Goal: Navigation & Orientation: Find specific page/section

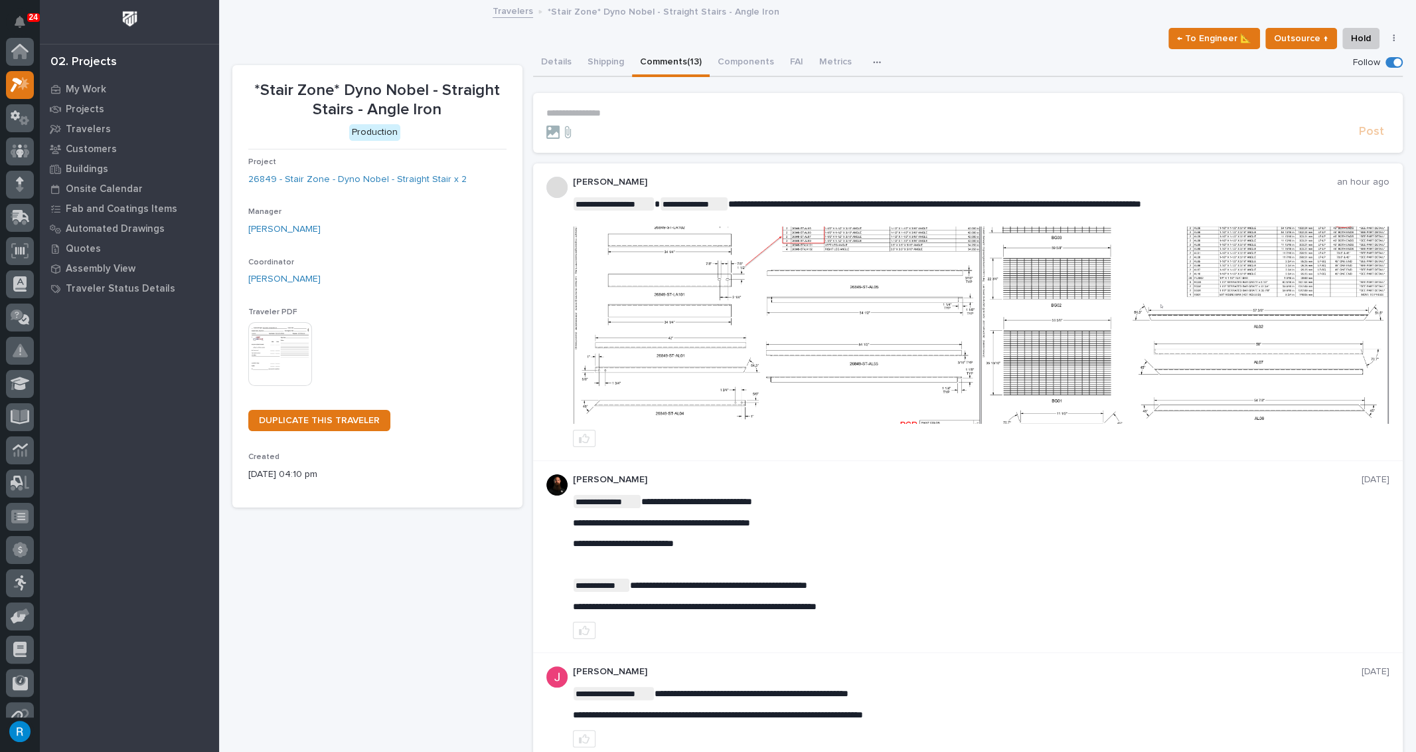
scroll to position [33, 0]
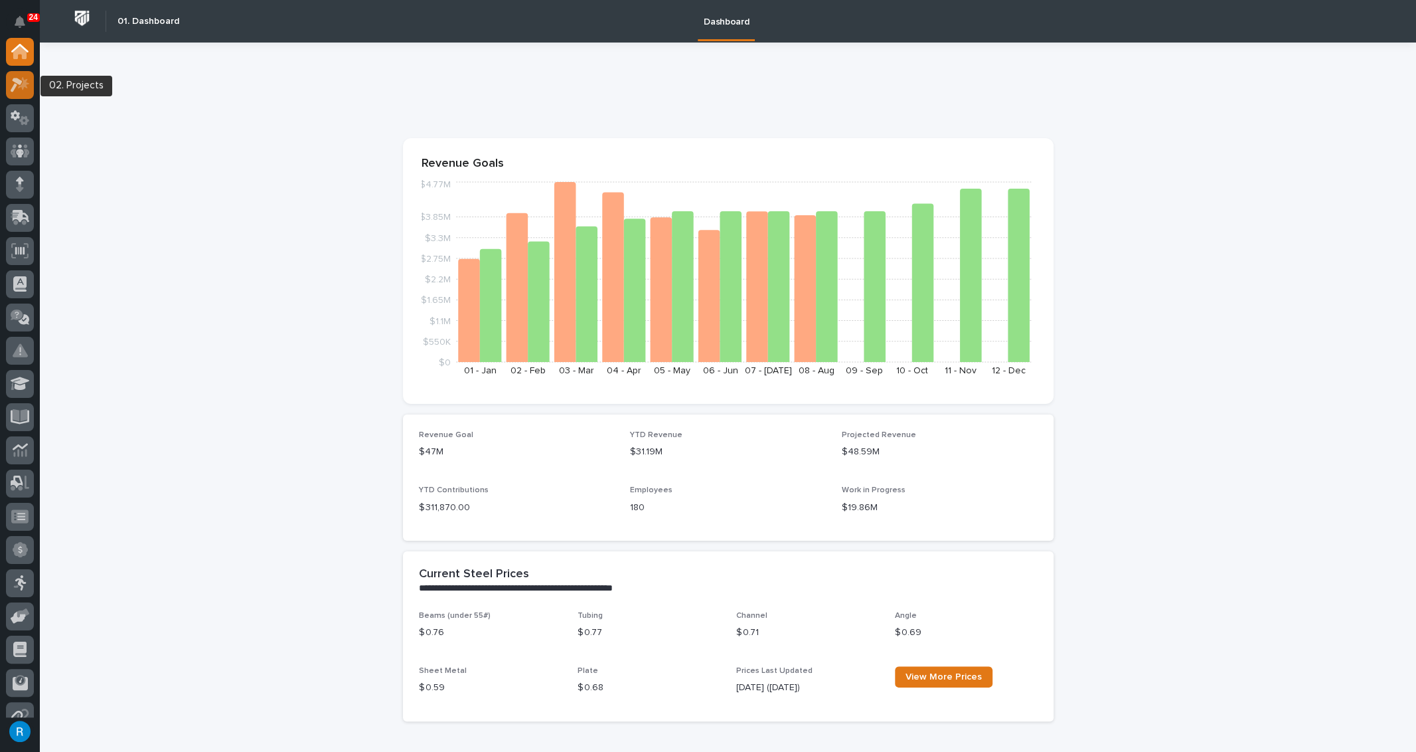
click at [24, 87] on icon at bounding box center [20, 84] width 19 height 15
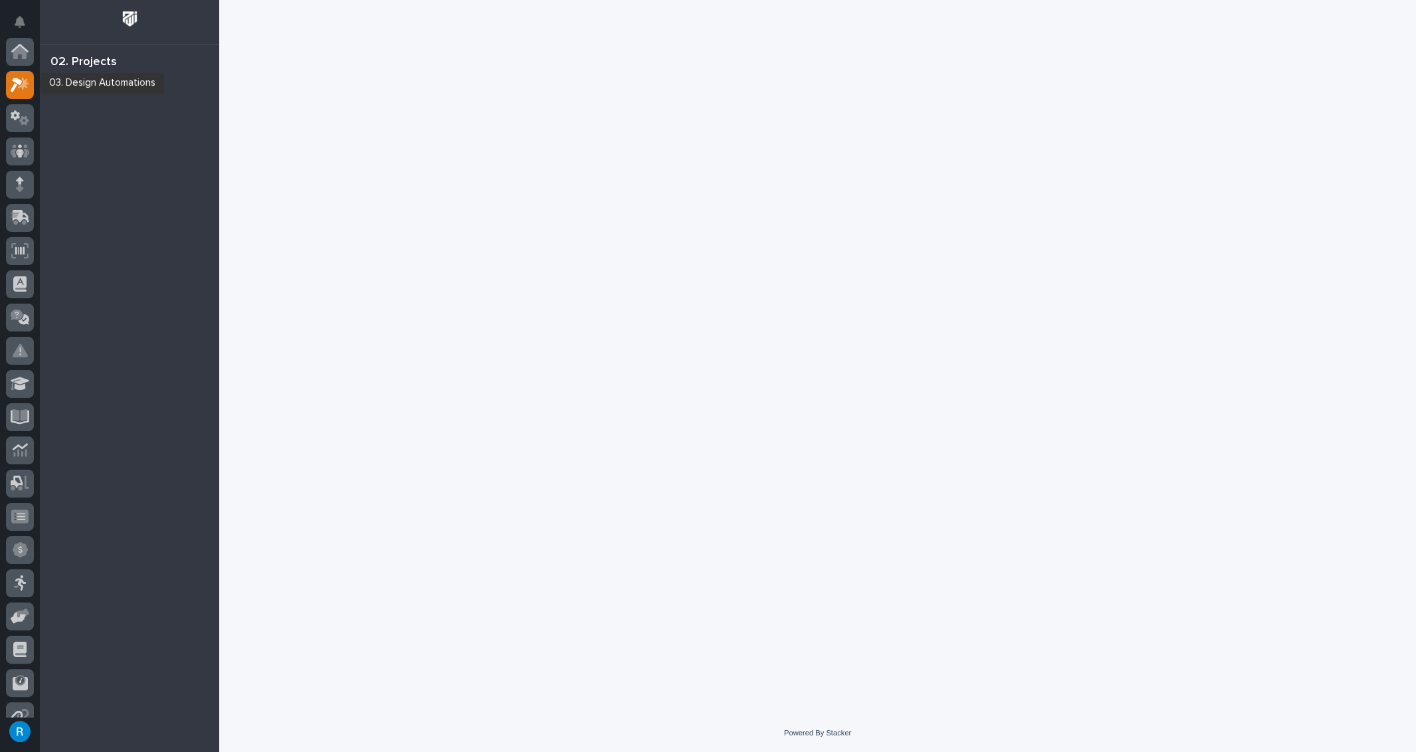
scroll to position [33, 0]
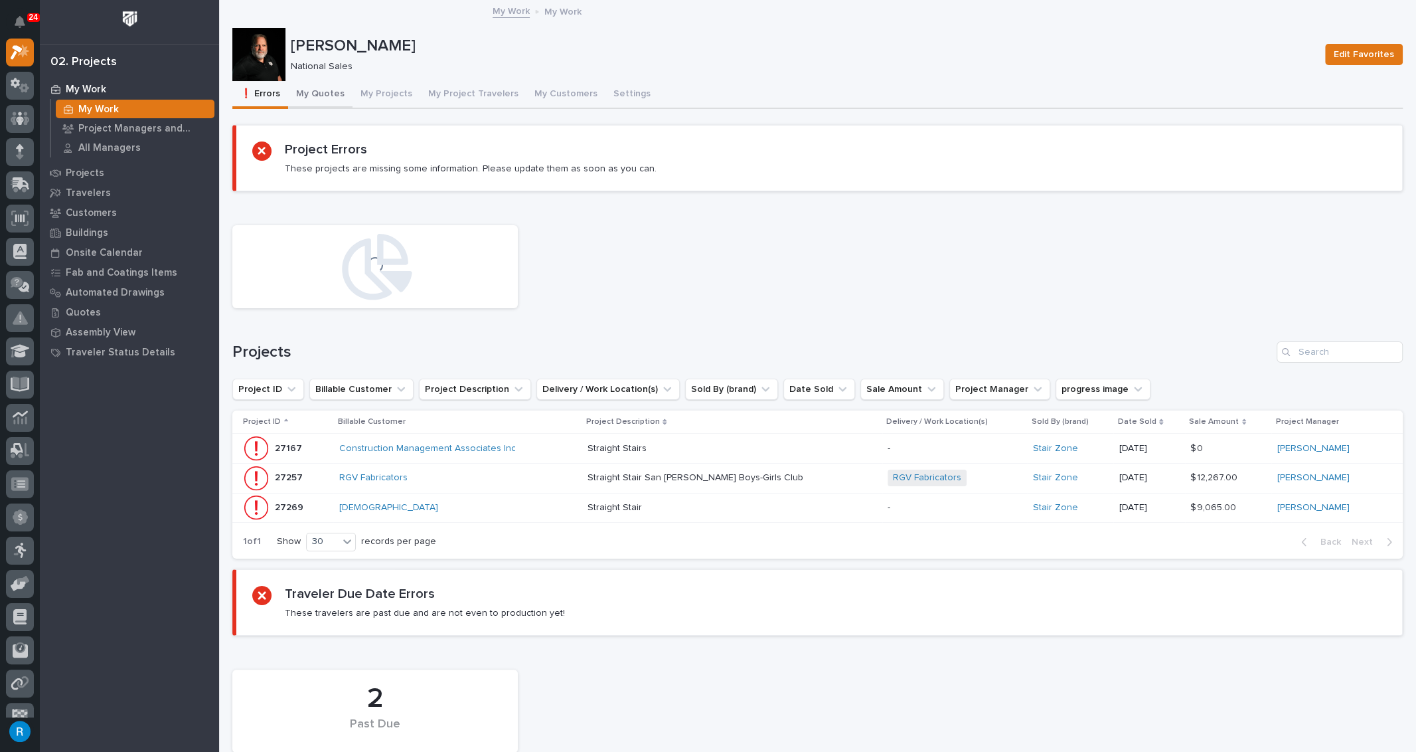
click at [321, 92] on button "My Quotes" at bounding box center [320, 95] width 64 height 28
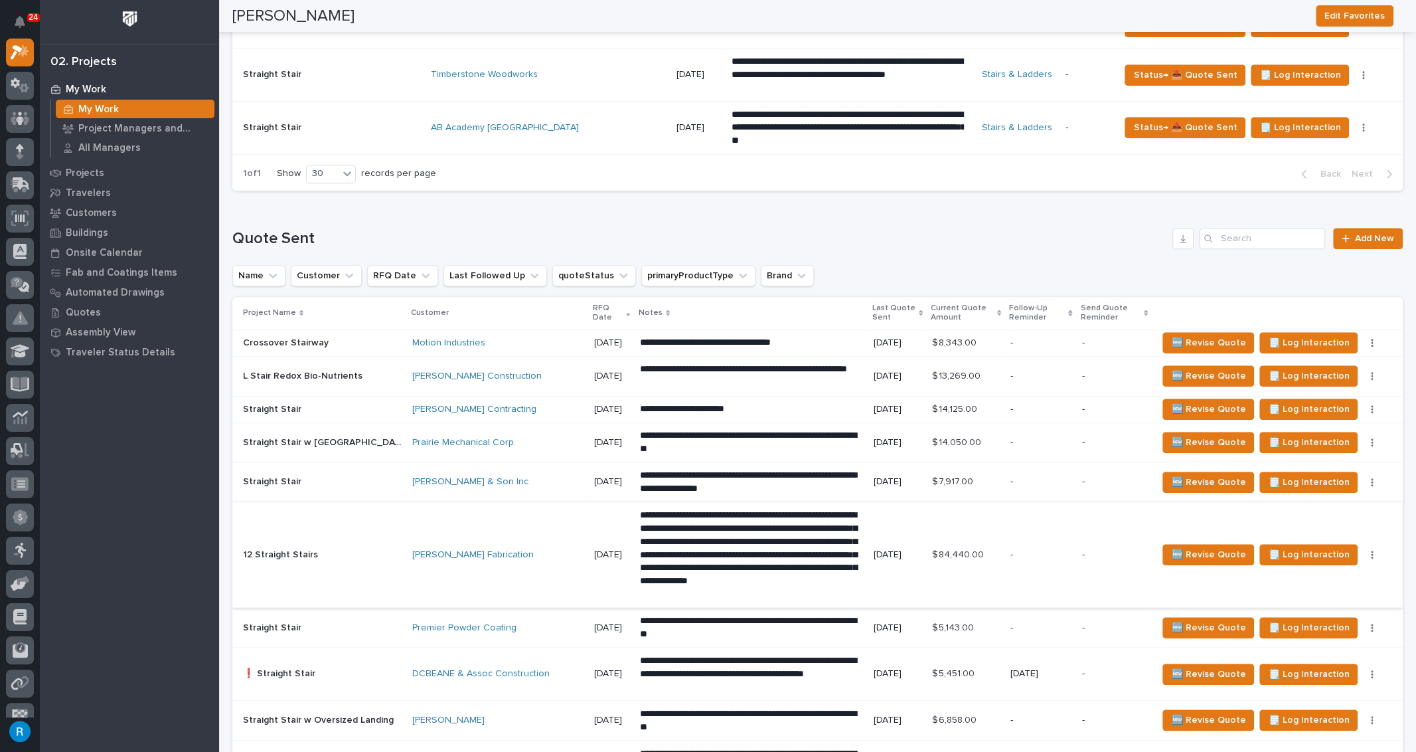
scroll to position [1086, 0]
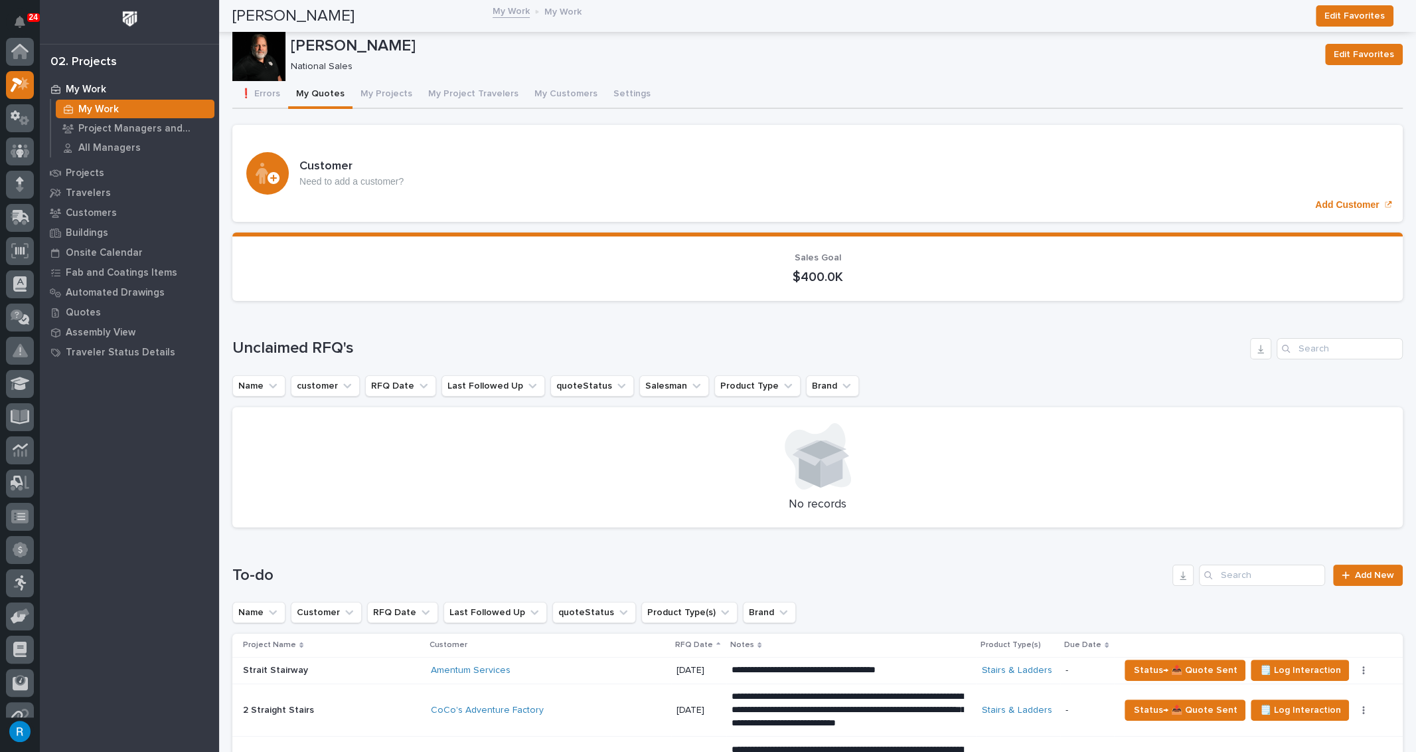
scroll to position [33, 0]
